Goal: Task Accomplishment & Management: Complete application form

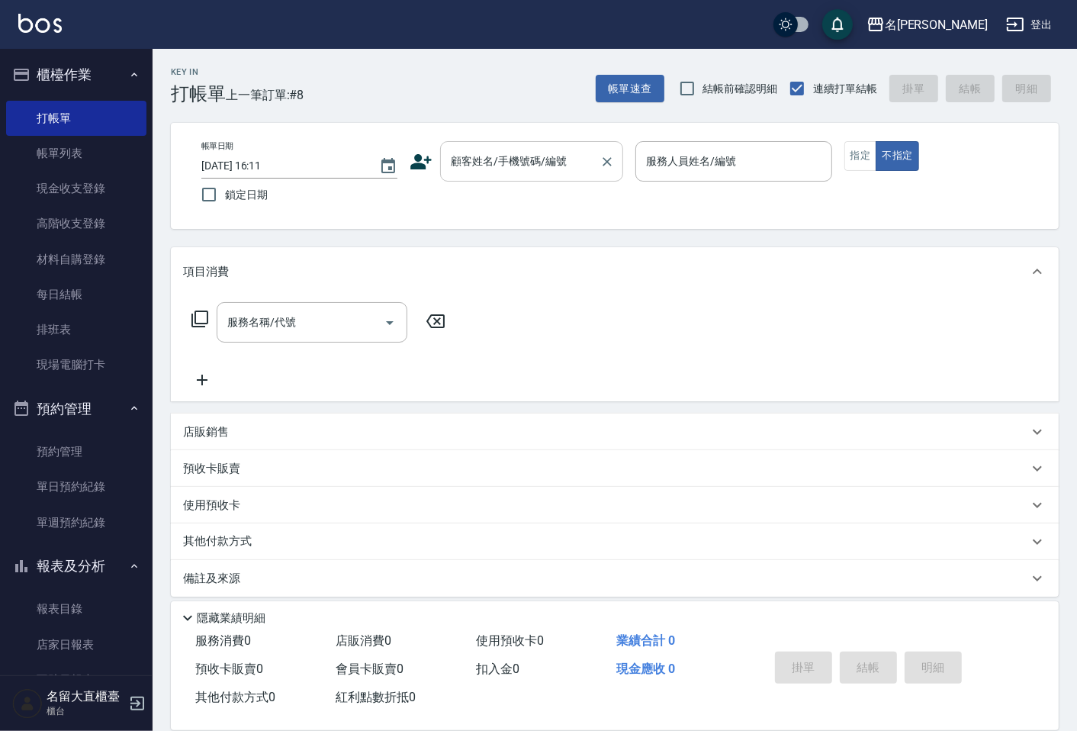
drag, startPoint x: 0, startPoint y: 0, endPoint x: 503, endPoint y: 157, distance: 527.3
click at [503, 157] on input "顧客姓名/手機號碼/編號" at bounding box center [520, 161] width 146 height 27
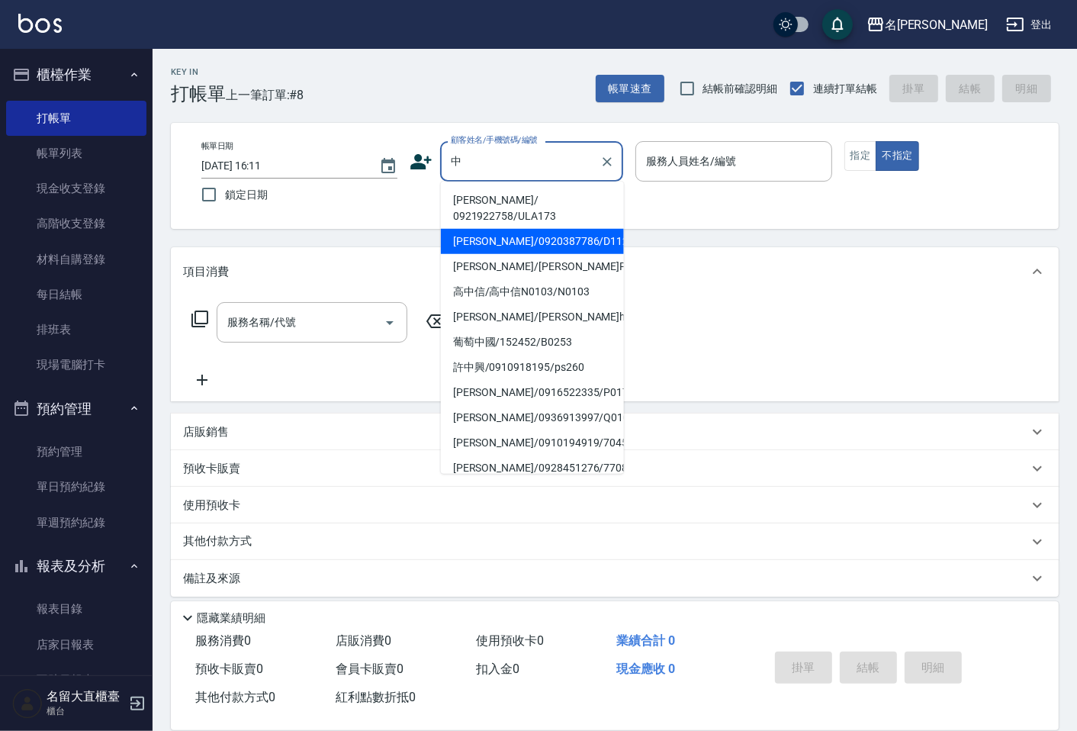
type input "[PERSON_NAME]/0920387786/D112"
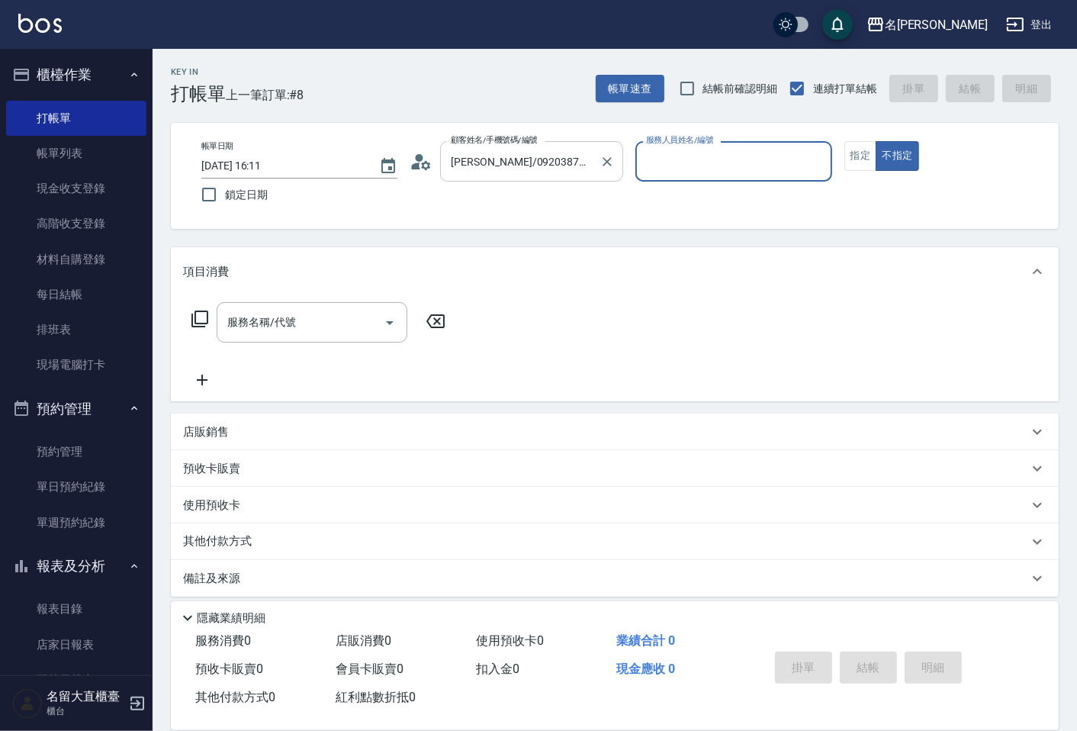
type input "[PERSON_NAME]3"
click at [876, 141] on button "不指定" at bounding box center [897, 156] width 43 height 30
type button "false"
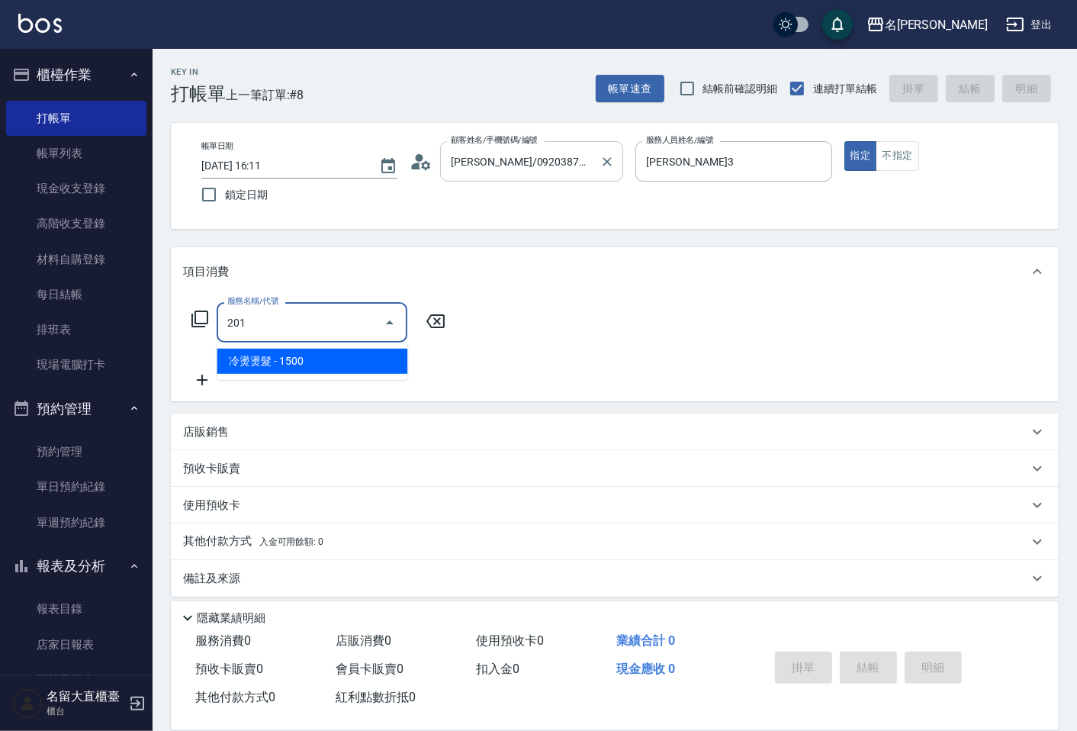
type input "冷燙燙髮(201)"
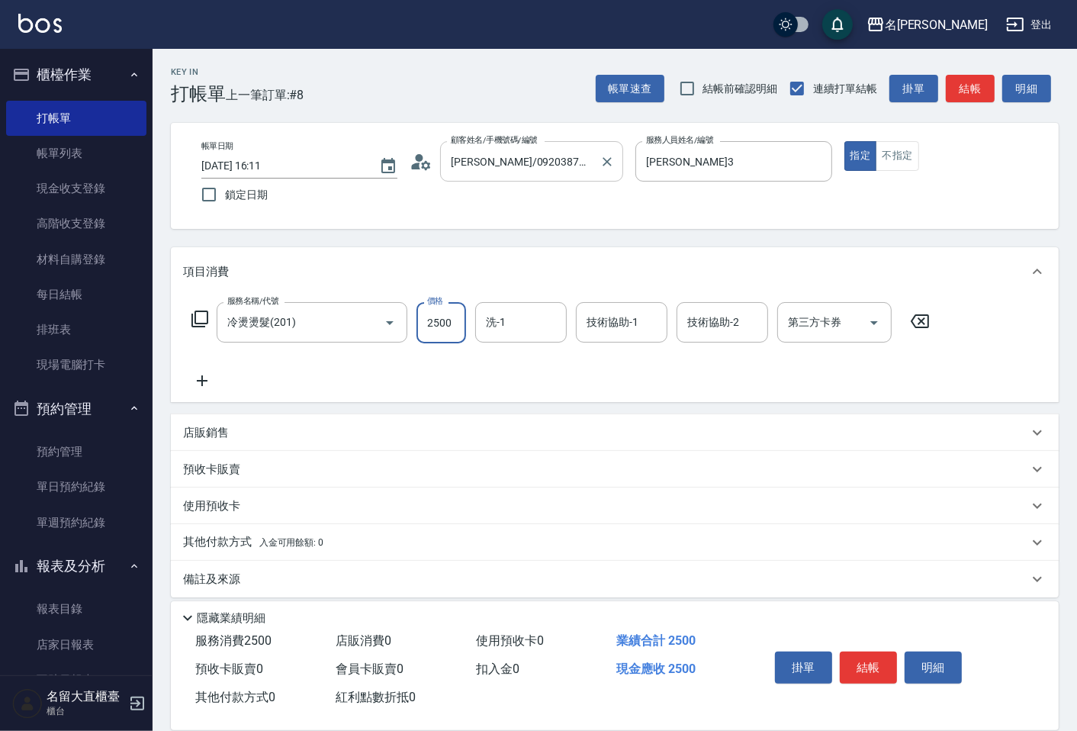
type input "2500"
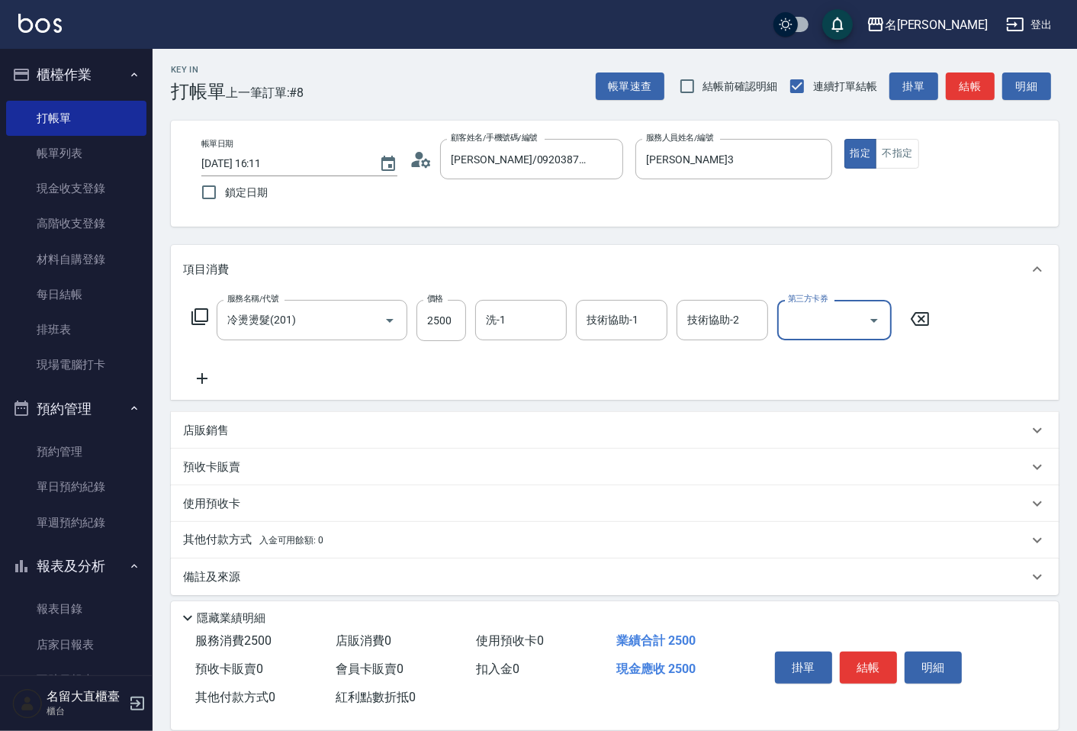
scroll to position [11, 0]
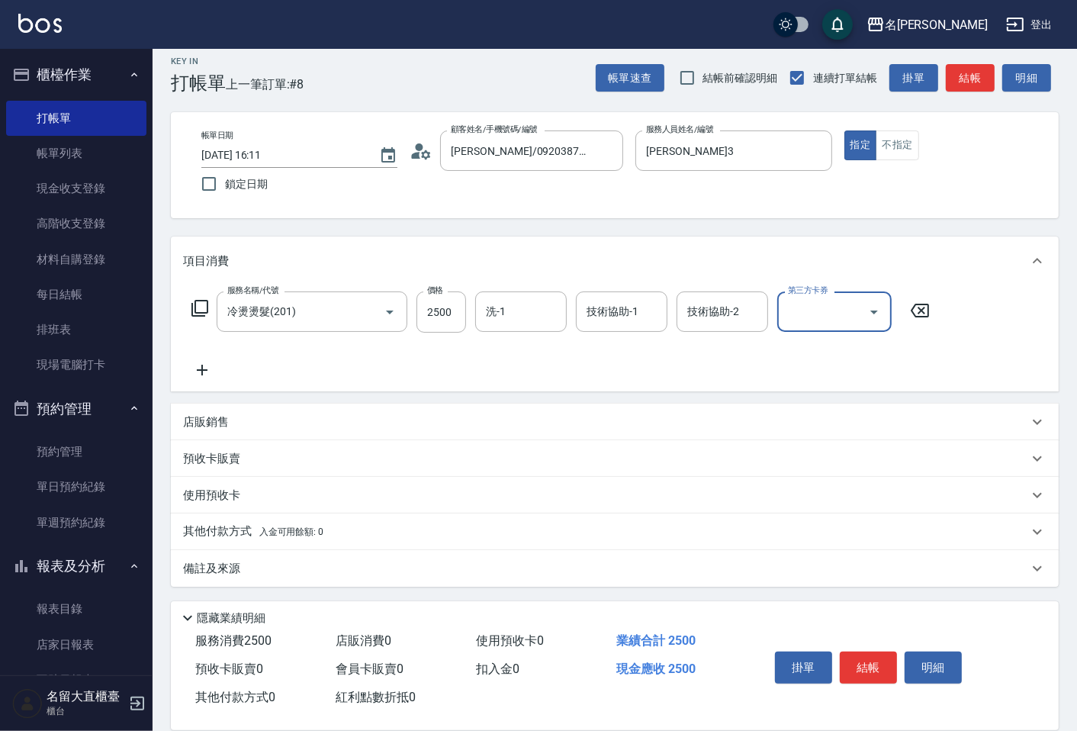
click at [230, 565] on p "備註及來源" at bounding box center [211, 569] width 57 height 16
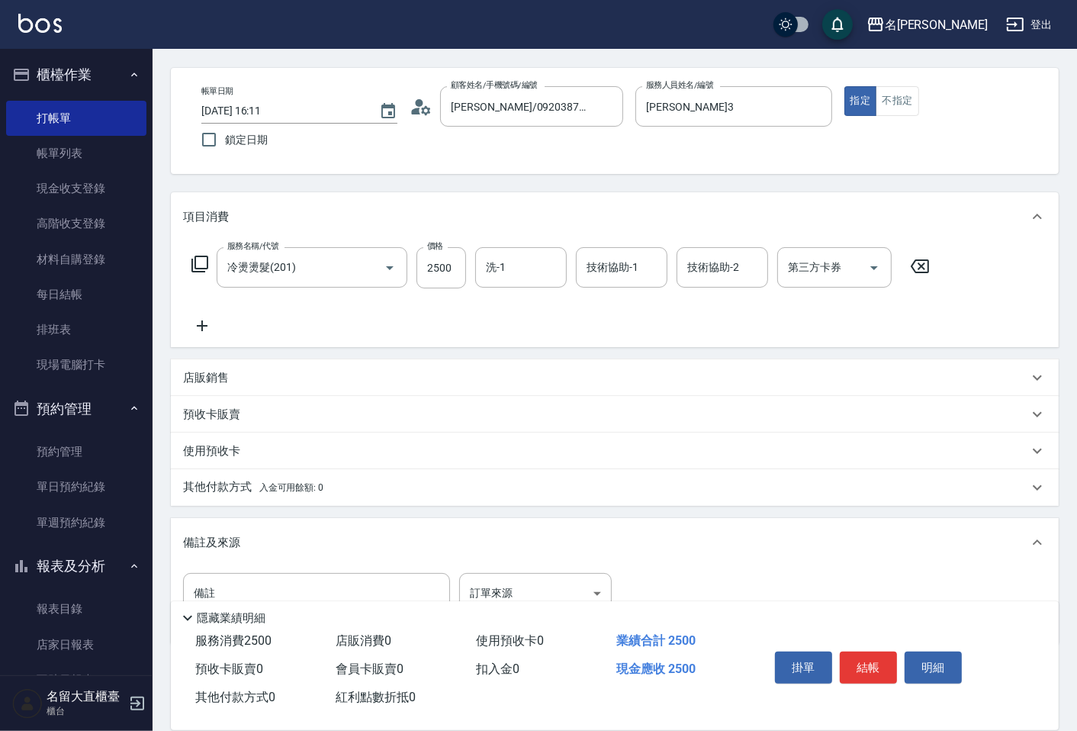
scroll to position [112, 0]
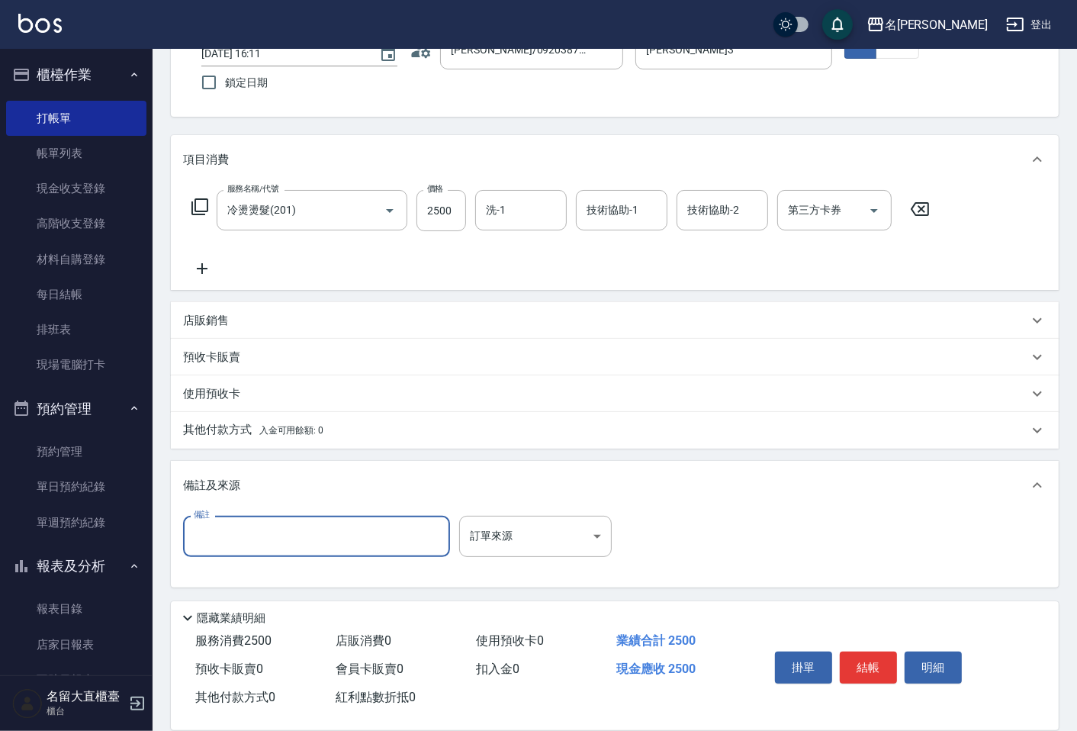
click at [244, 532] on input "備註" at bounding box center [316, 536] width 267 height 41
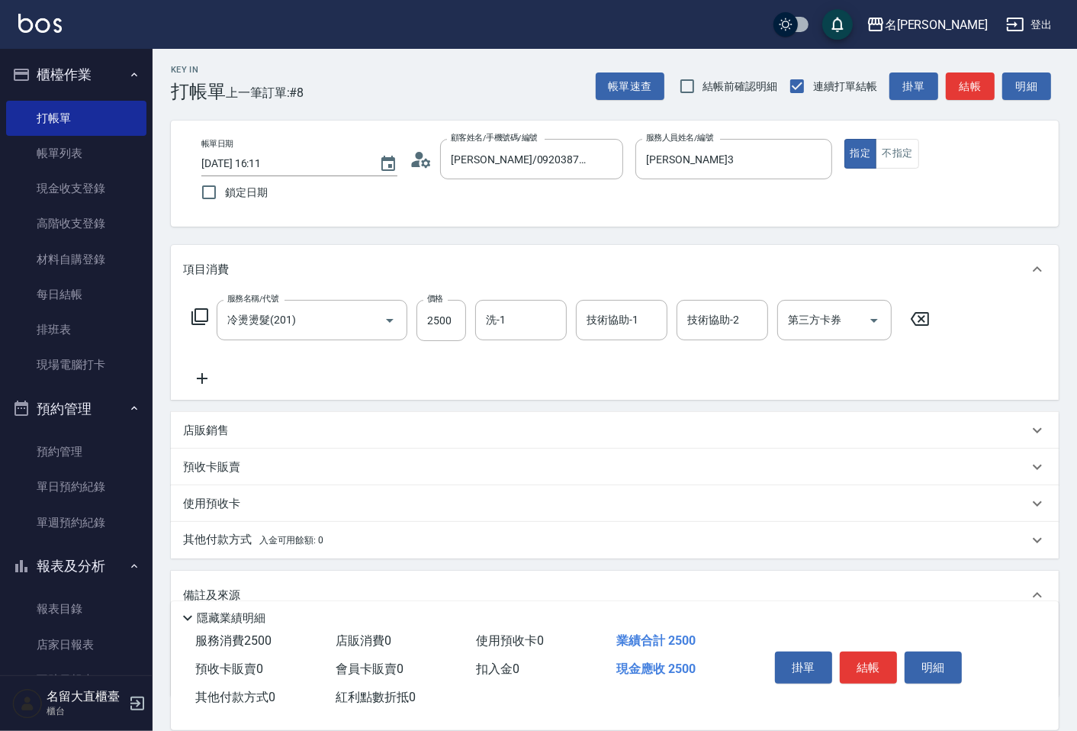
scroll to position [0, 0]
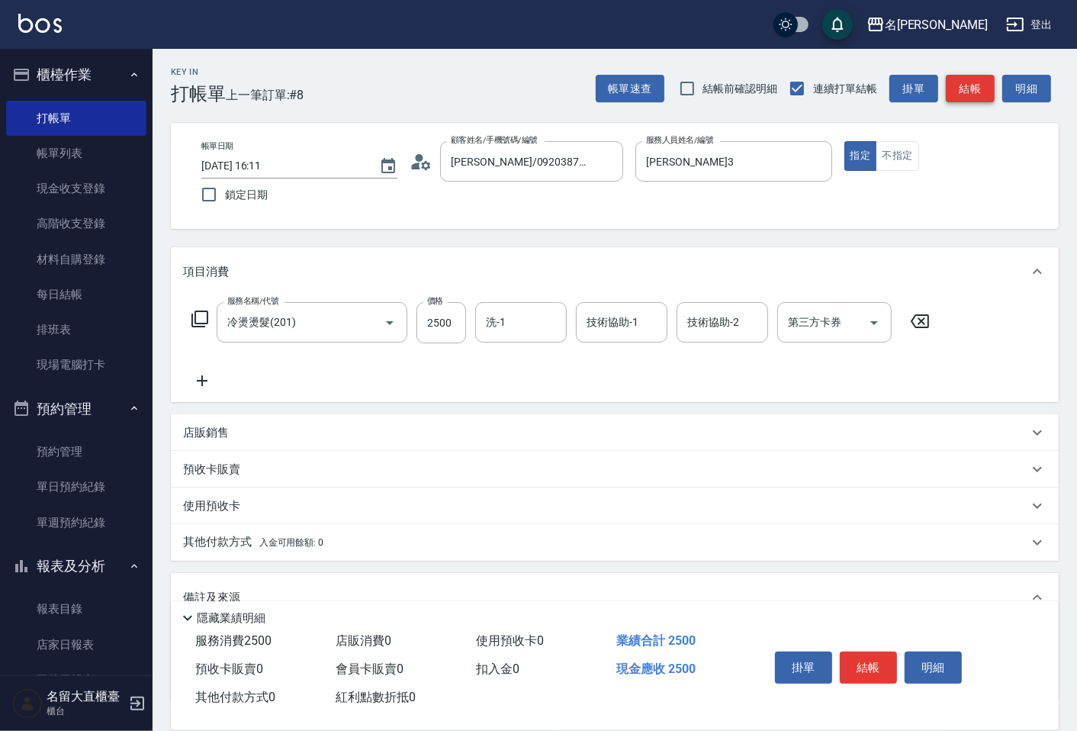
type input "巴西捲 剪均等 1n上髮中蒸5分全開 再上髮尾 蒸5分全開 全頭白 較短的用黃 /藍 1劑15+10分 2劑5分+5分"
click at [979, 84] on button "結帳" at bounding box center [970, 89] width 49 height 28
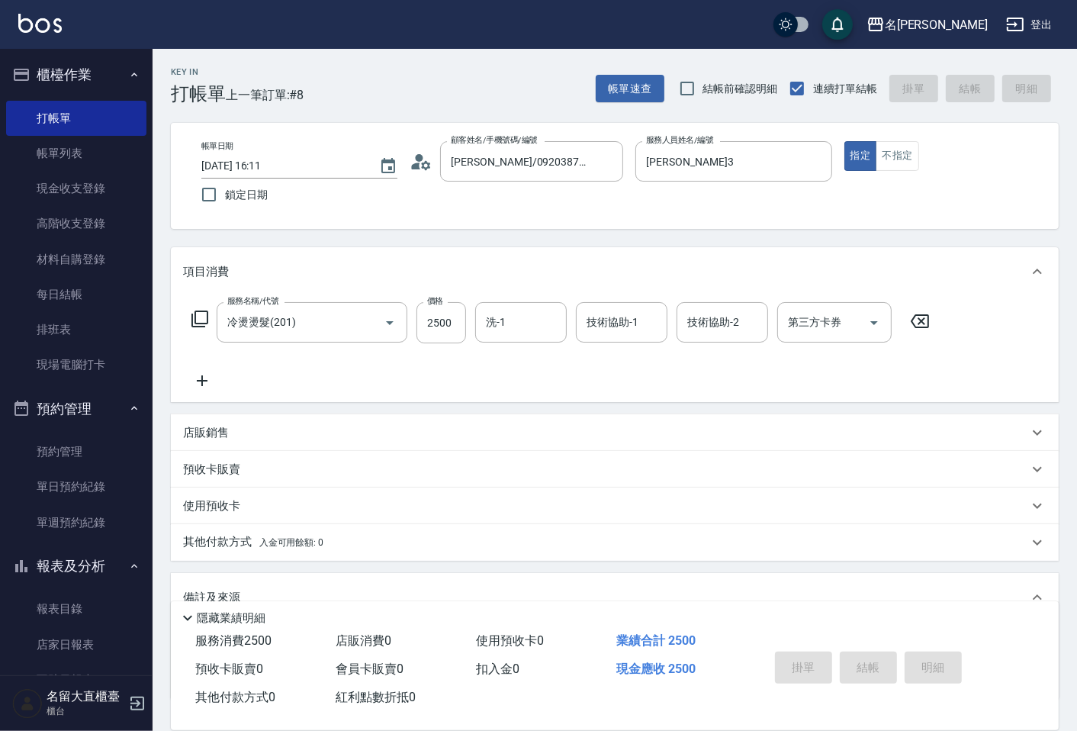
type input "[DATE] 16:51"
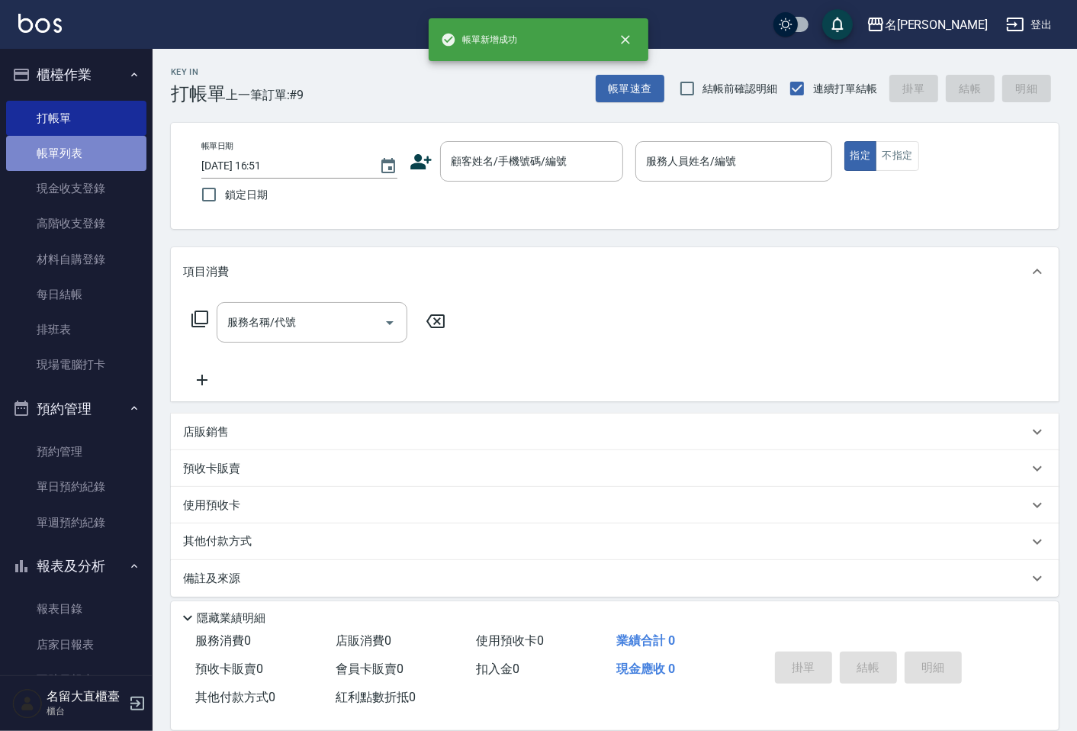
click at [90, 153] on link "帳單列表" at bounding box center [76, 153] width 140 height 35
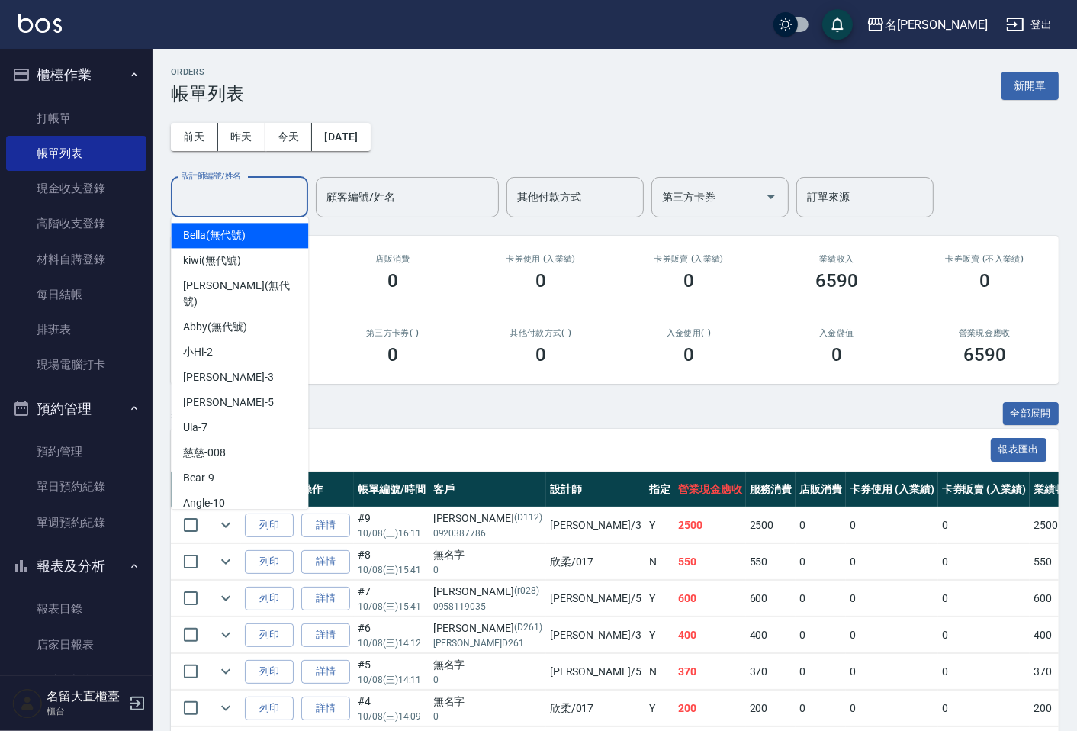
click at [241, 204] on input "設計師編號/姓名" at bounding box center [240, 197] width 124 height 27
click at [230, 367] on div "[PERSON_NAME]-3" at bounding box center [239, 377] width 137 height 25
type input "[PERSON_NAME]3"
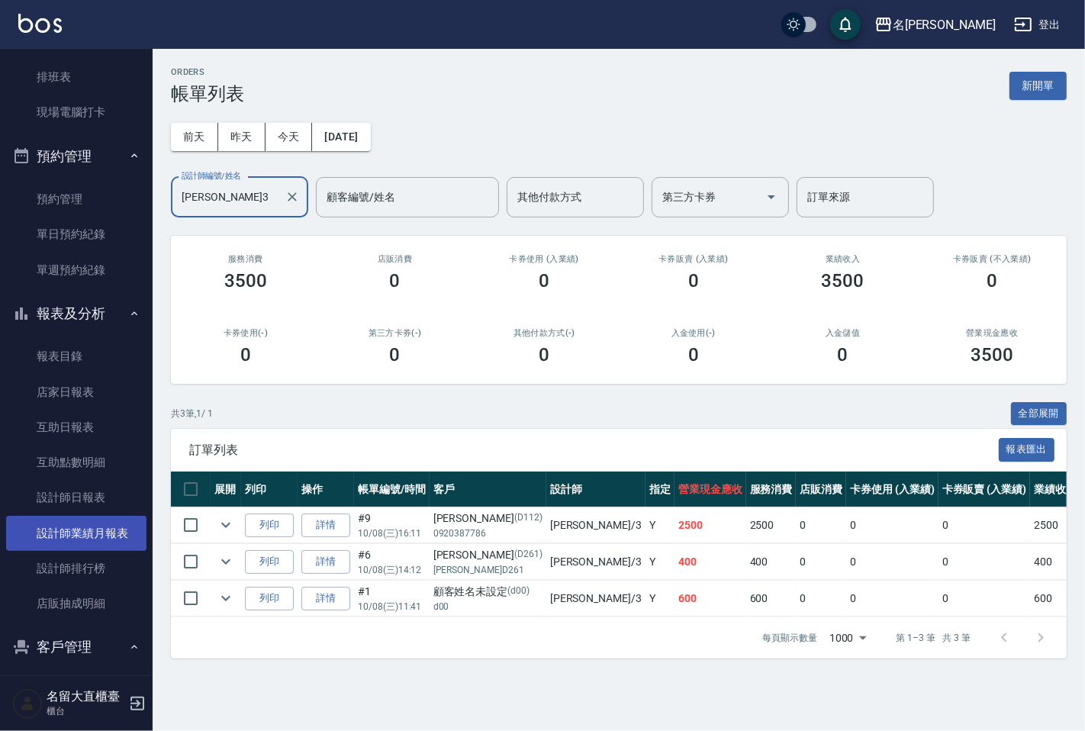
scroll to position [254, 0]
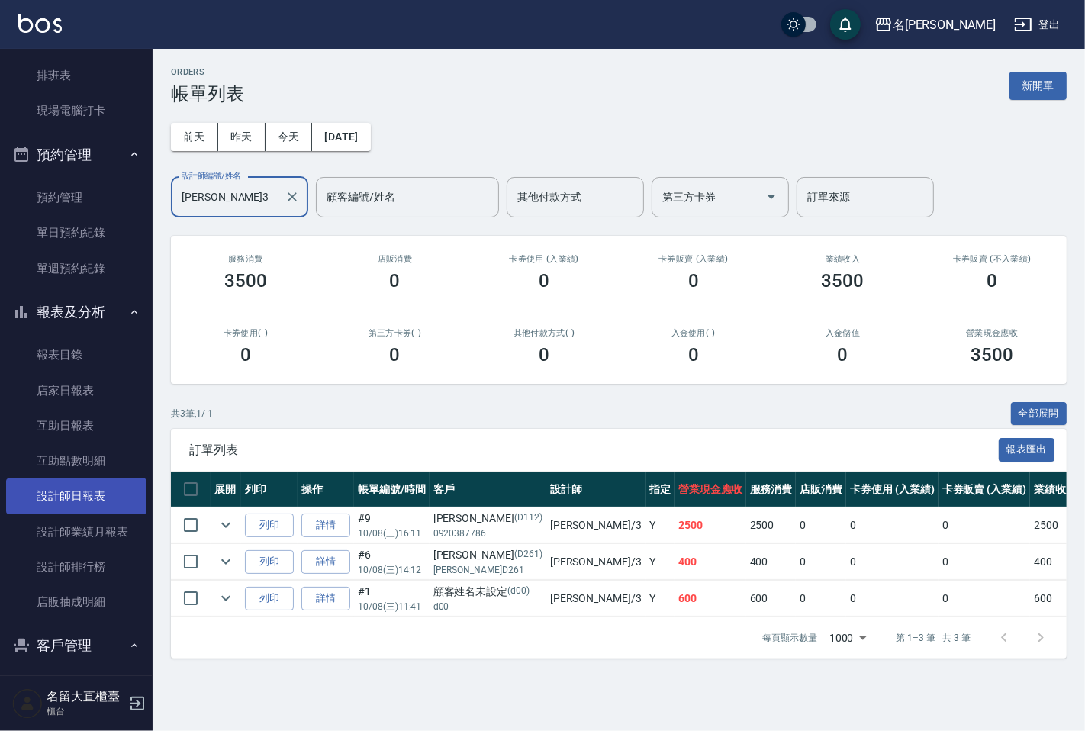
click at [66, 502] on link "設計師日報表" at bounding box center [76, 495] width 140 height 35
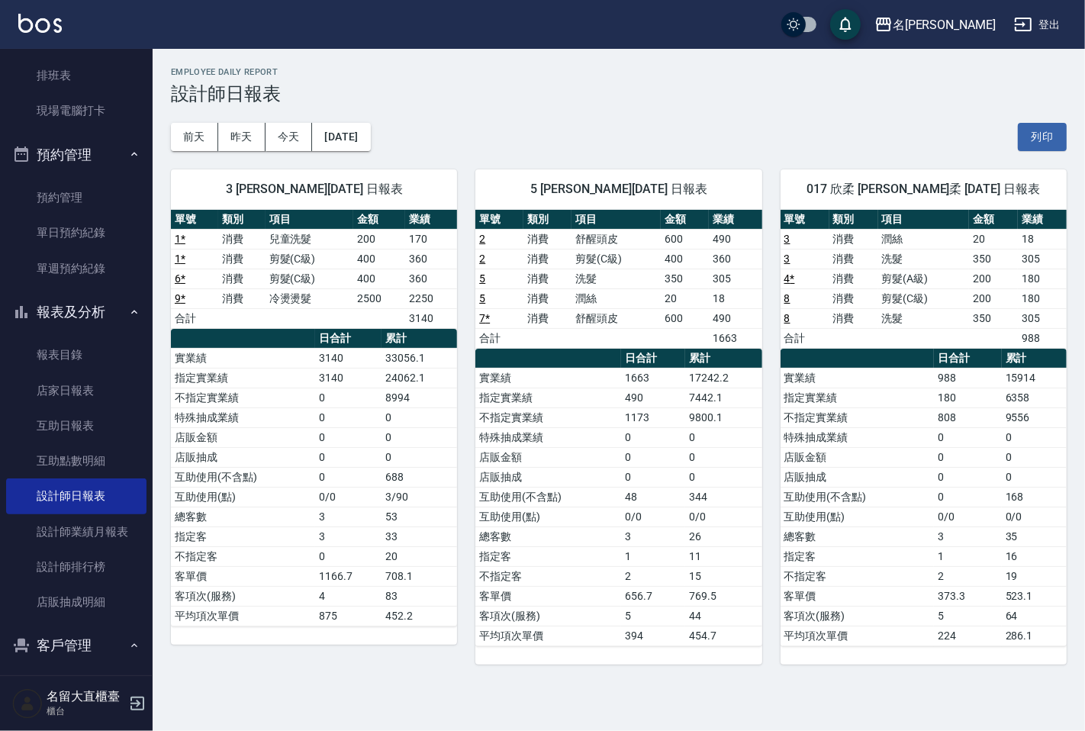
drag, startPoint x: 201, startPoint y: 284, endPoint x: 244, endPoint y: 296, distance: 44.4
click at [206, 285] on td "6 *" at bounding box center [194, 278] width 47 height 20
